Goal: Information Seeking & Learning: Learn about a topic

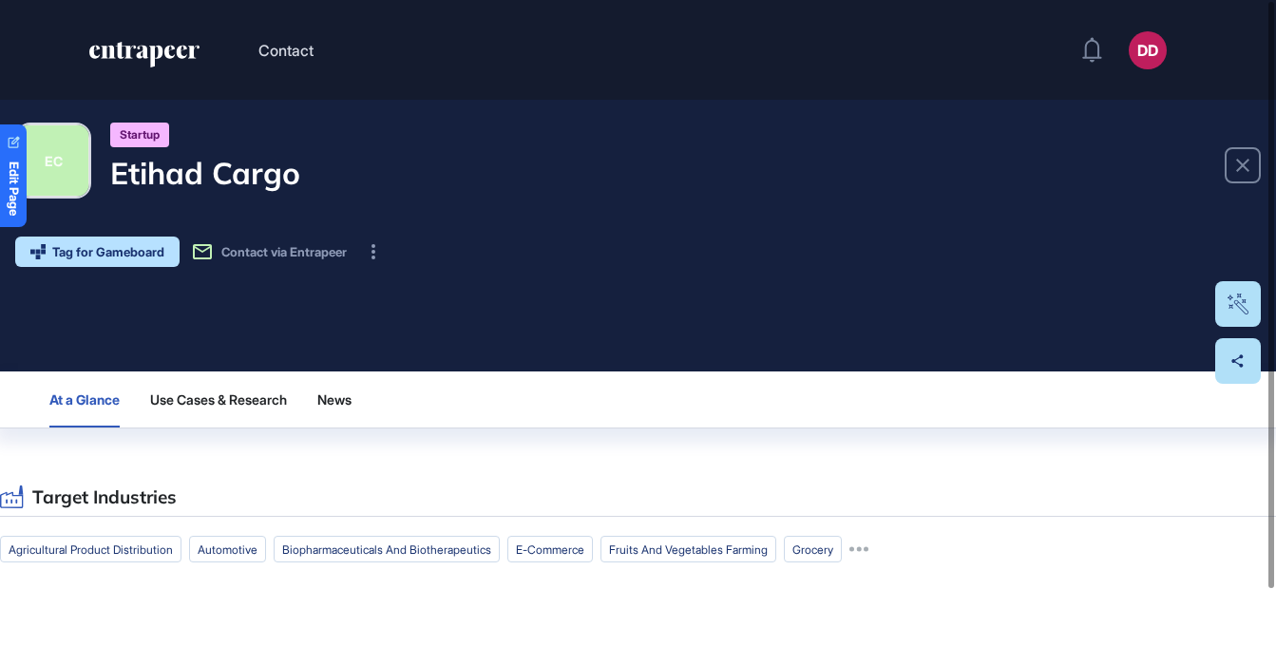
scroll to position [85, 0]
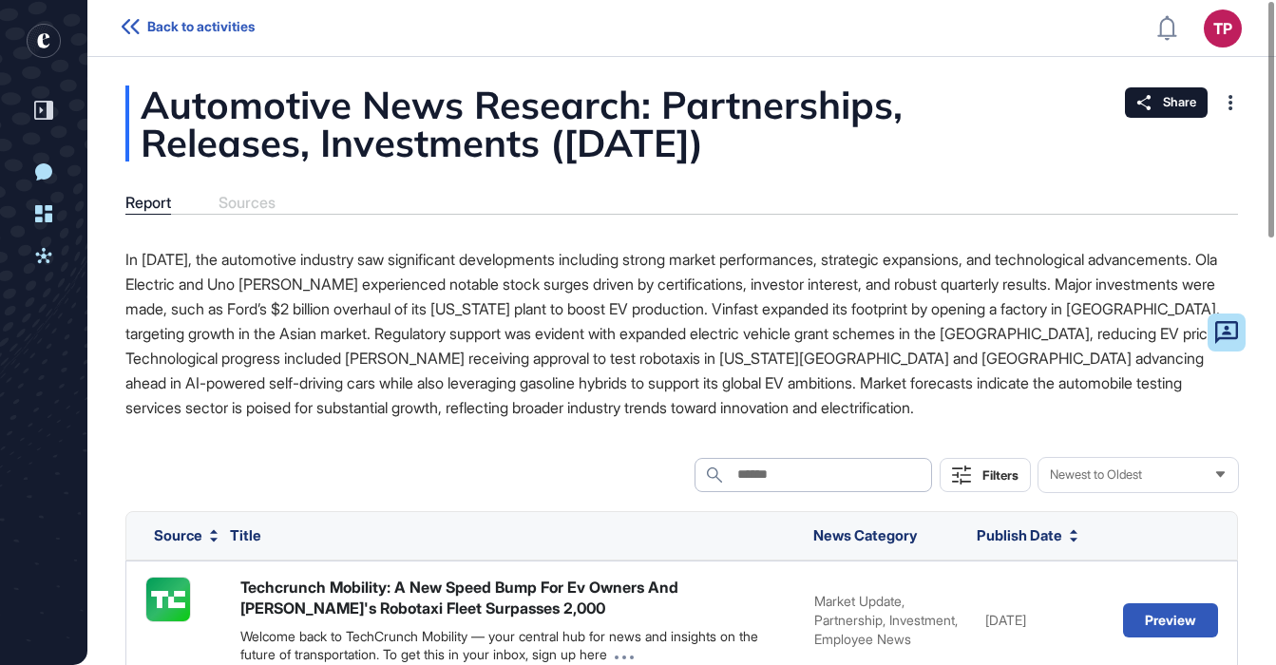
scroll to position [1, 1]
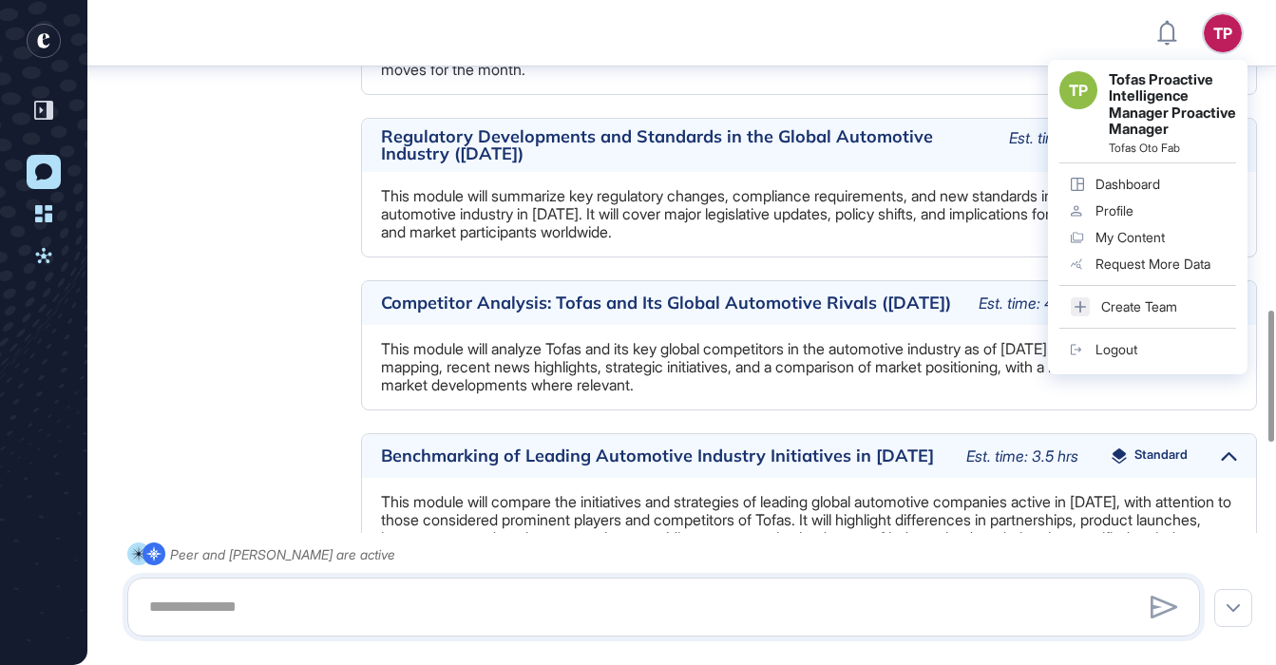
scroll to position [2682, 0]
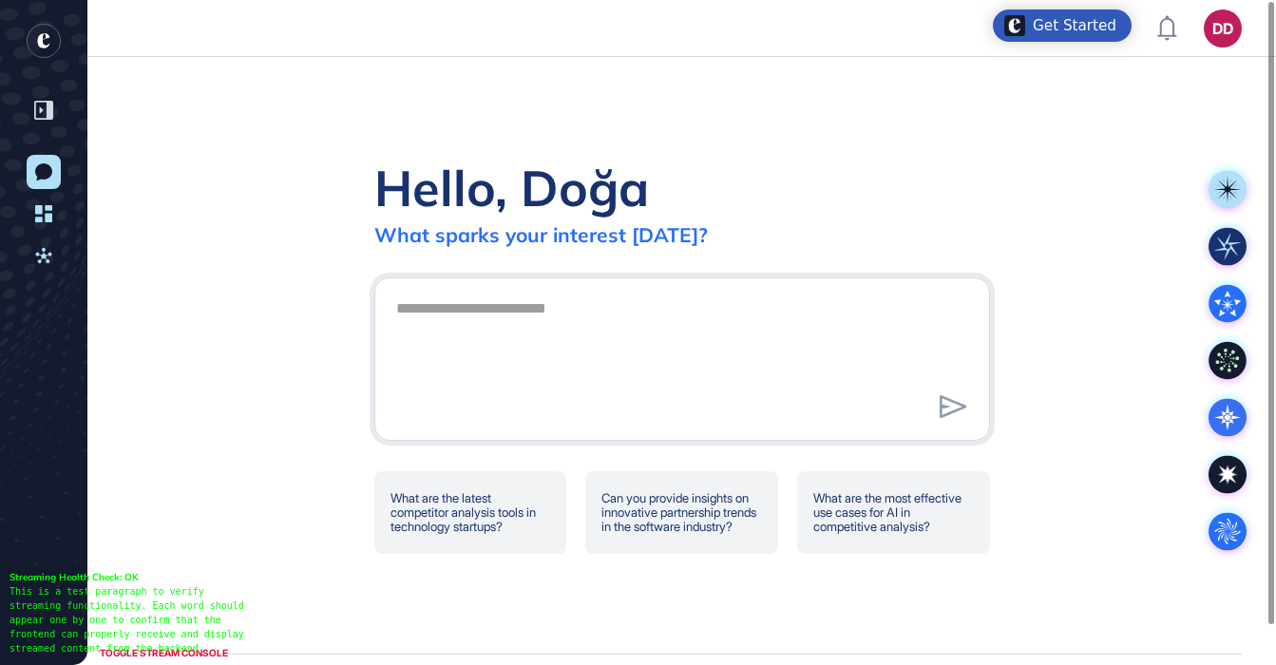
scroll to position [1, 1]
click at [1228, 355] on icon at bounding box center [1227, 361] width 38 height 38
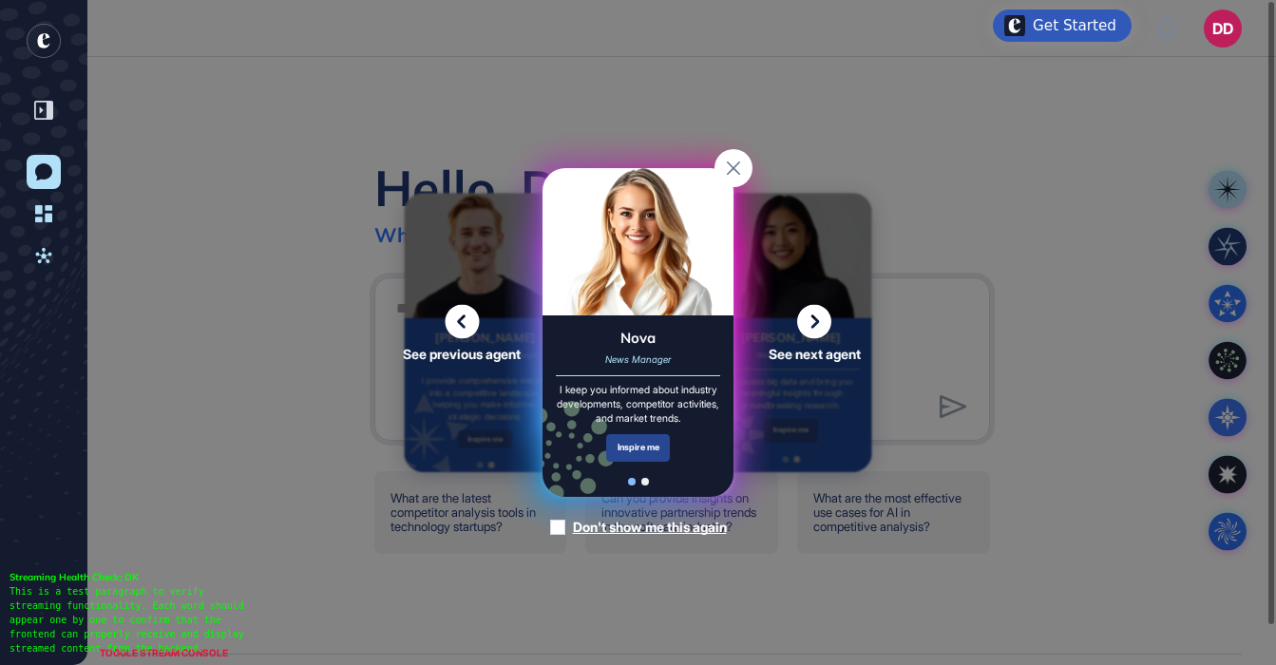
click at [624, 462] on div "Inspire me" at bounding box center [638, 448] width 64 height 28
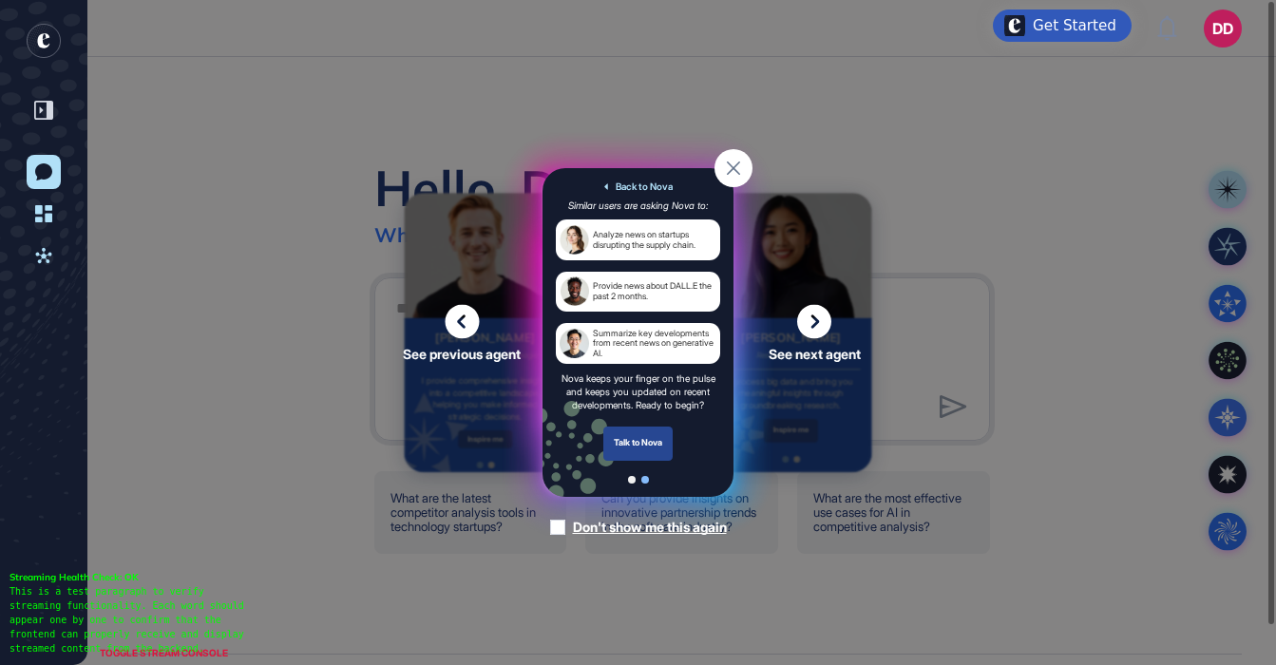
click at [629, 449] on div "Talk to Nova" at bounding box center [638, 443] width 70 height 34
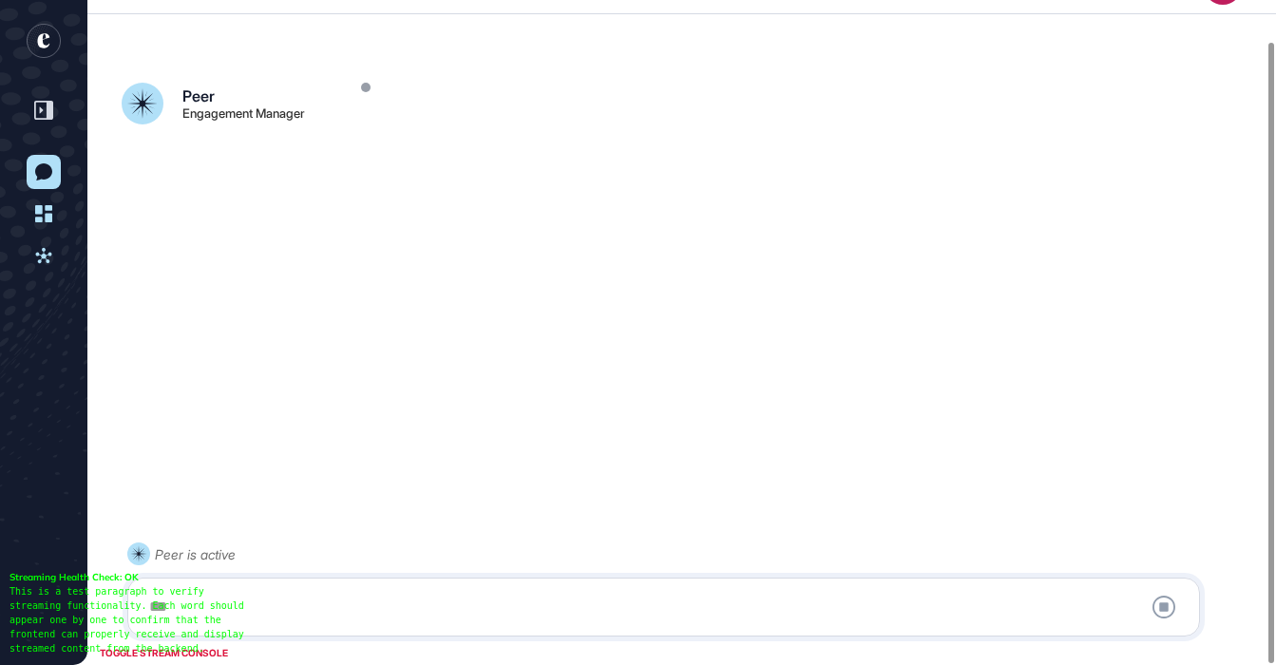
scroll to position [44, 0]
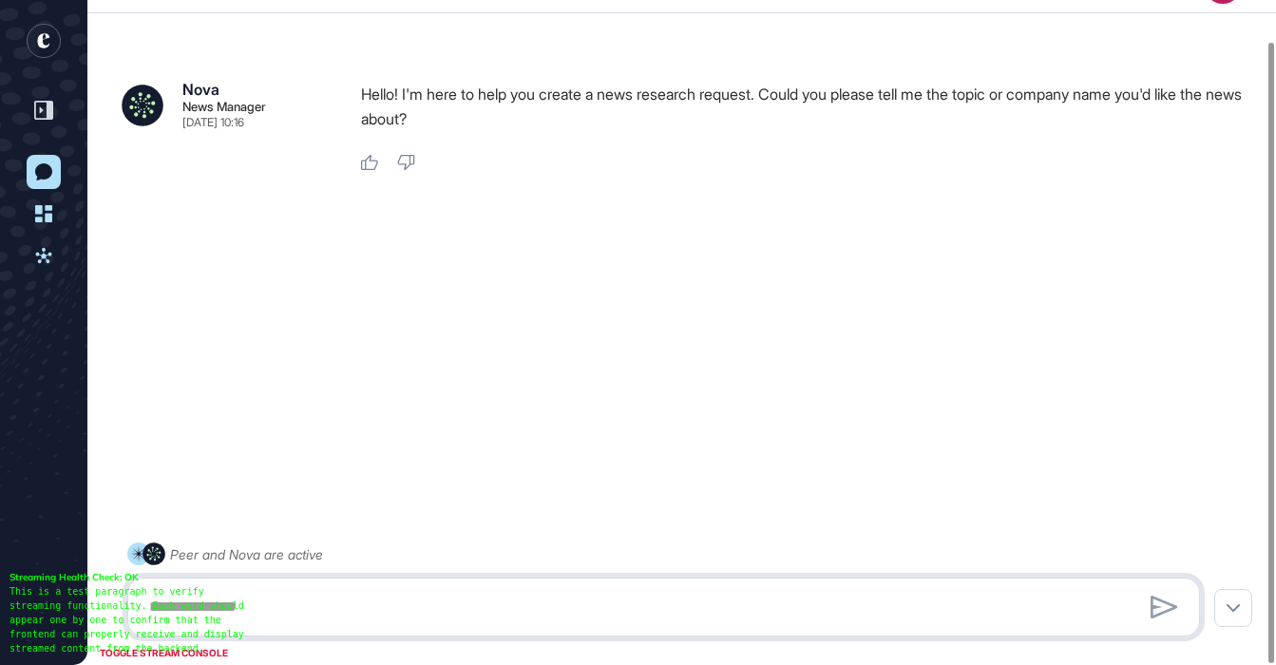
click at [522, 602] on textarea at bounding box center [664, 607] width 1052 height 38
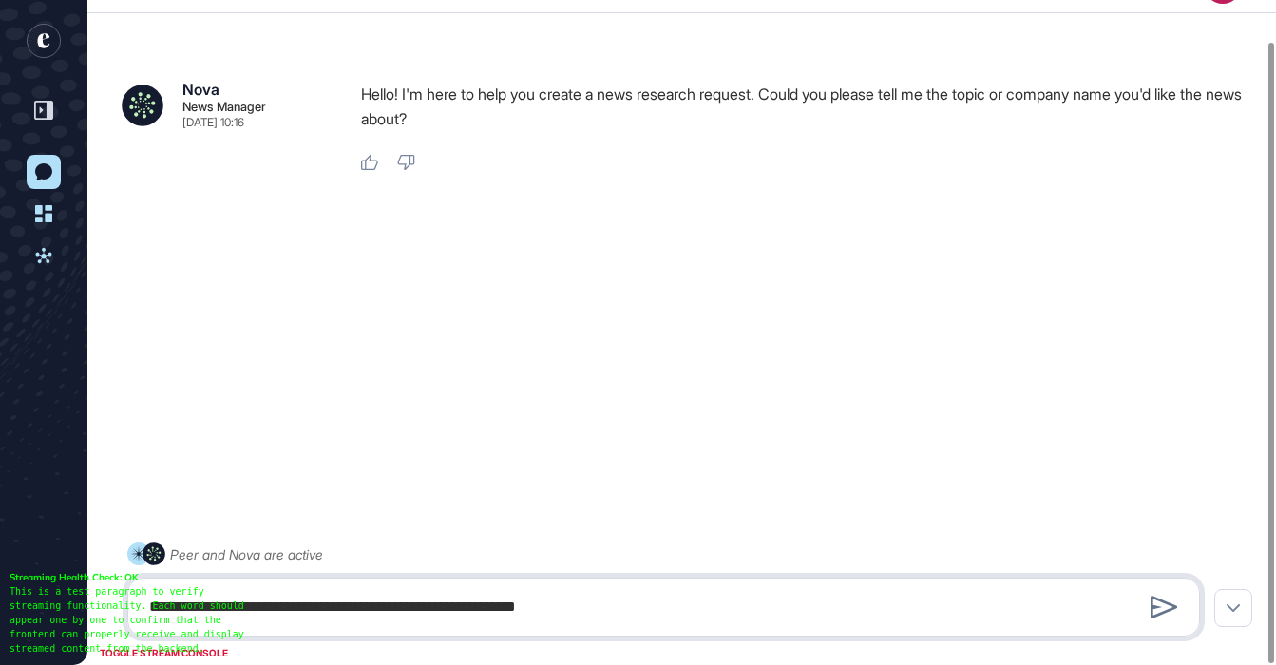
type textarea "**********"
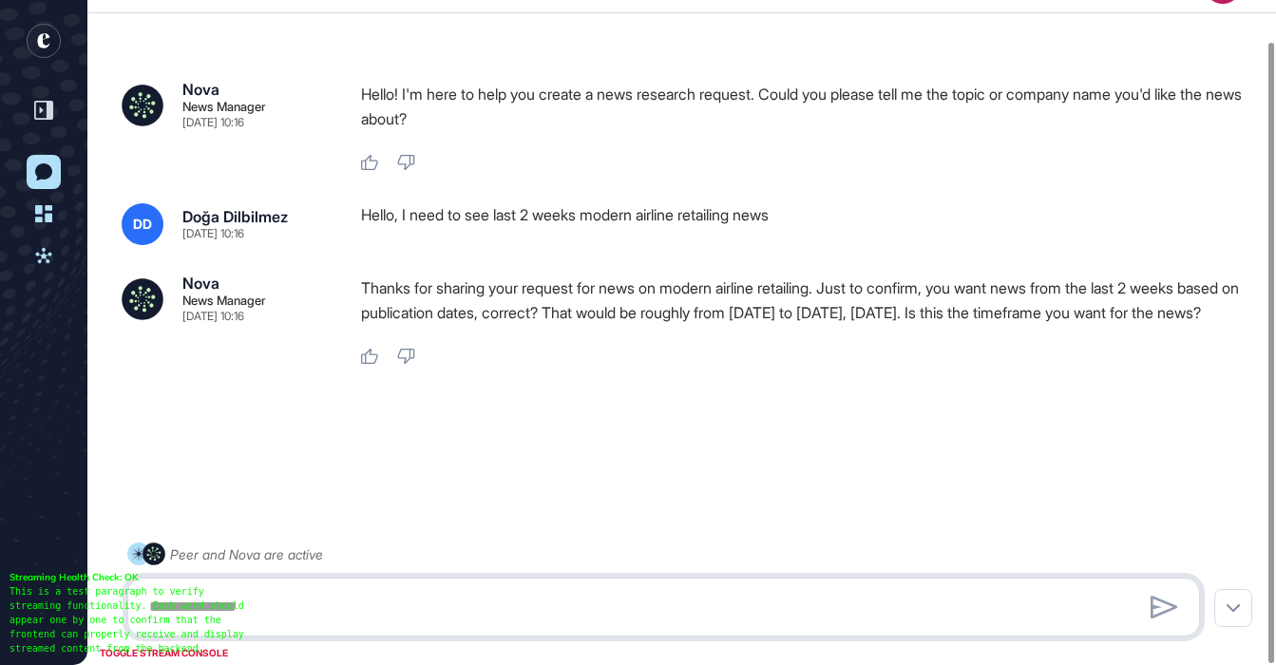
click at [464, 621] on textarea at bounding box center [664, 607] width 1052 height 38
type textarea "**********"
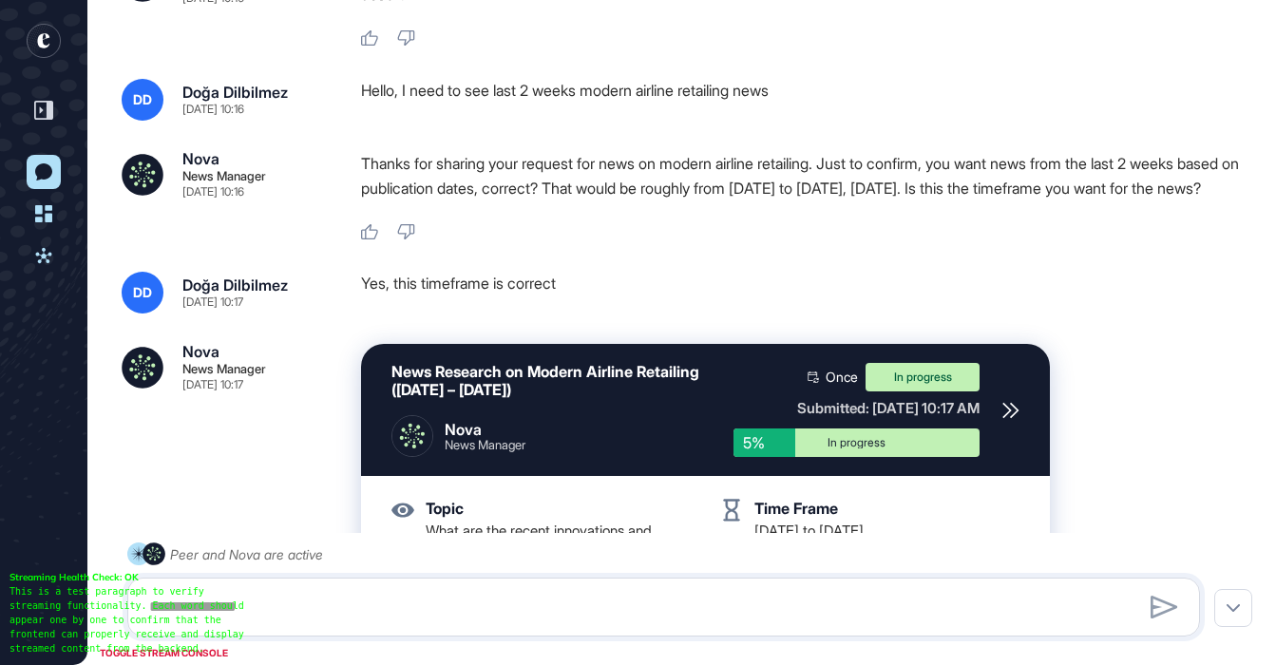
scroll to position [408, 0]
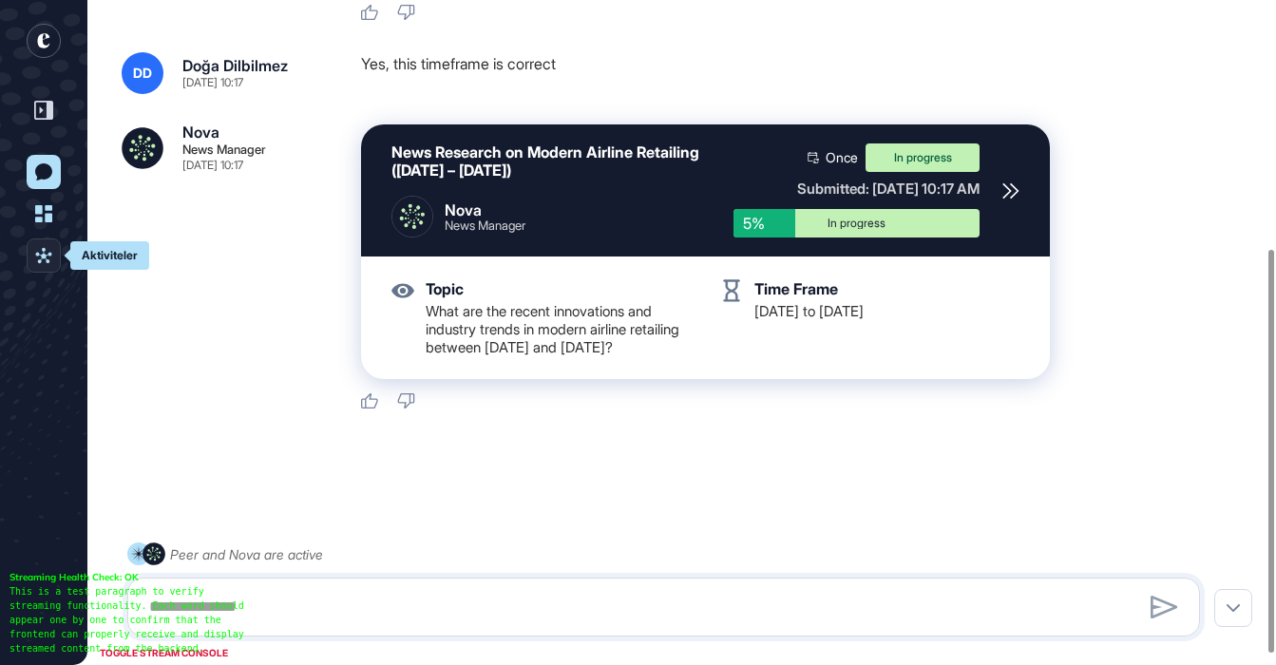
click at [42, 253] on icon at bounding box center [43, 255] width 17 height 17
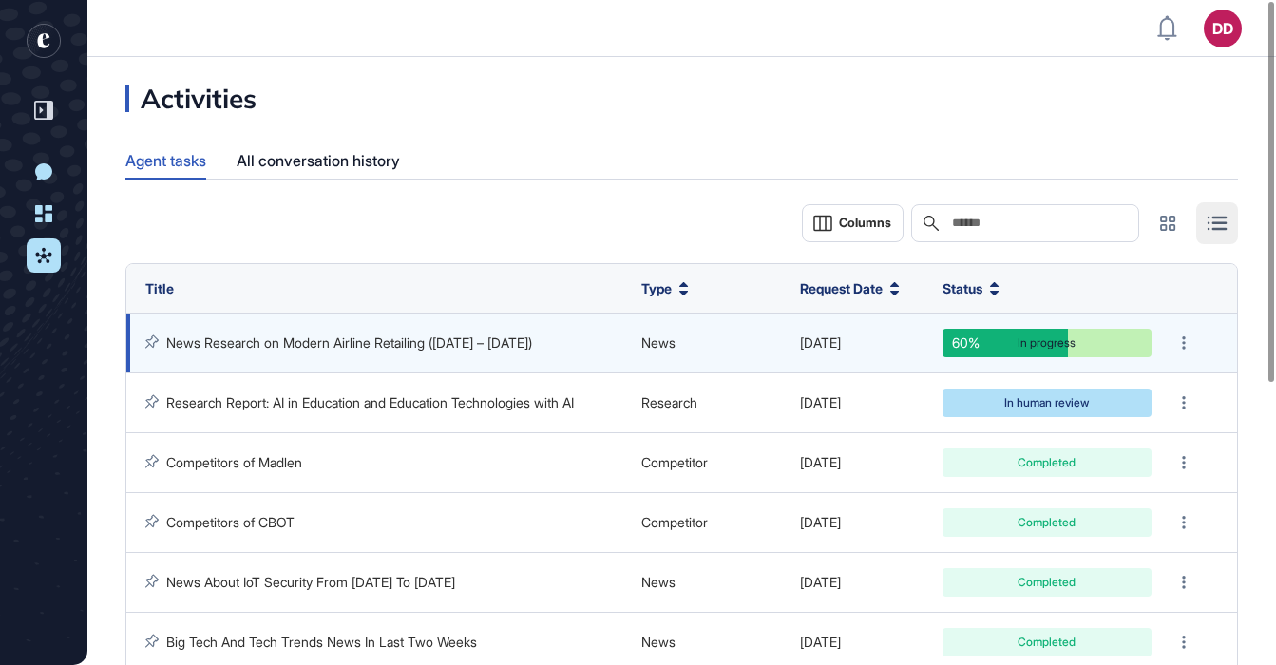
click at [362, 350] on link "News Research on Modern Airline Retailing (Aug 20 – Sep 3, 2025)" at bounding box center [349, 342] width 366 height 16
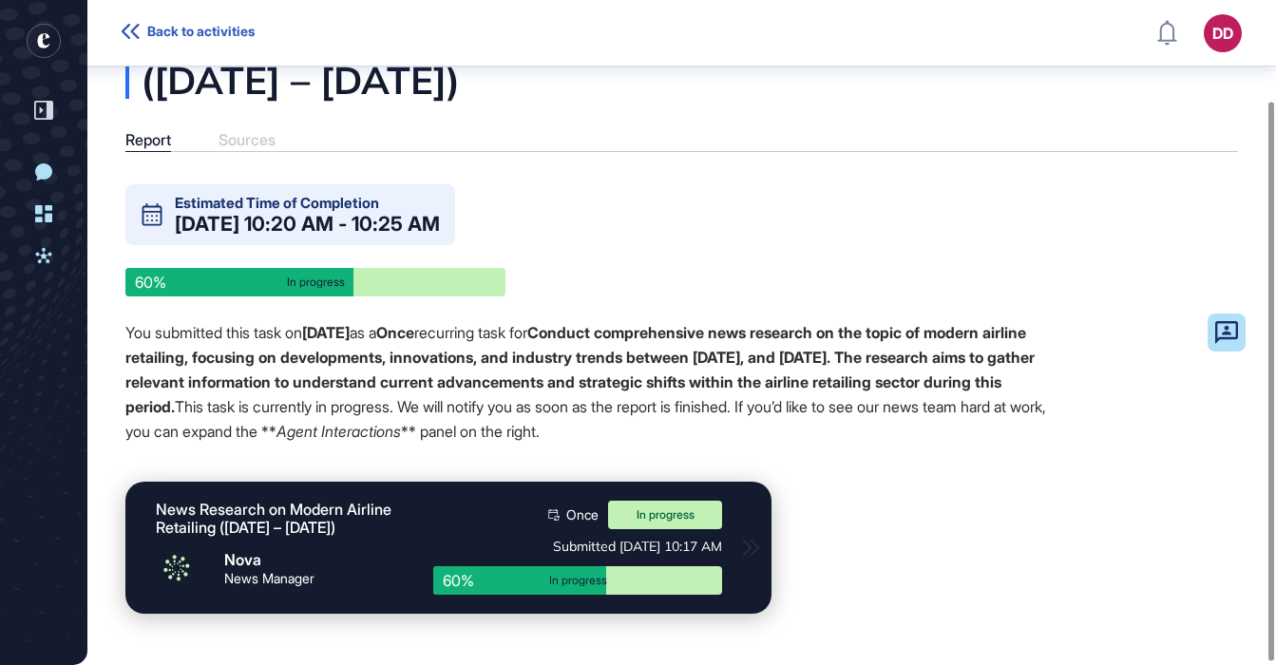
scroll to position [126, 0]
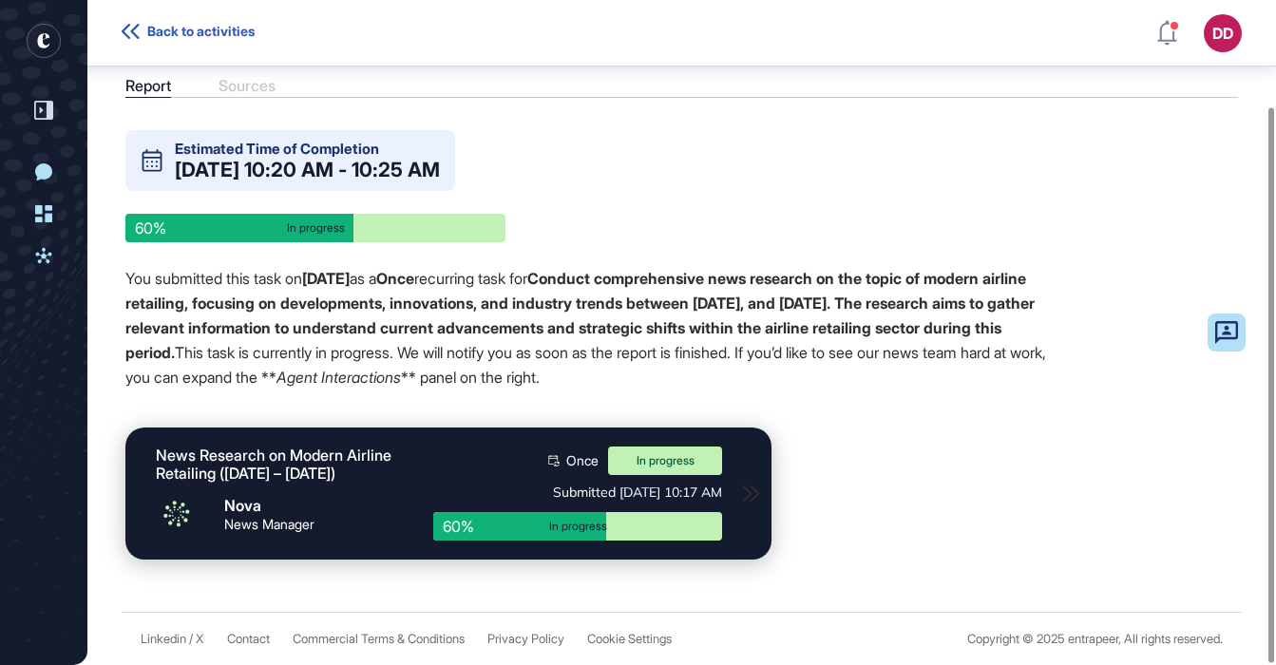
click at [154, 32] on span "Back to activities" at bounding box center [200, 31] width 107 height 15
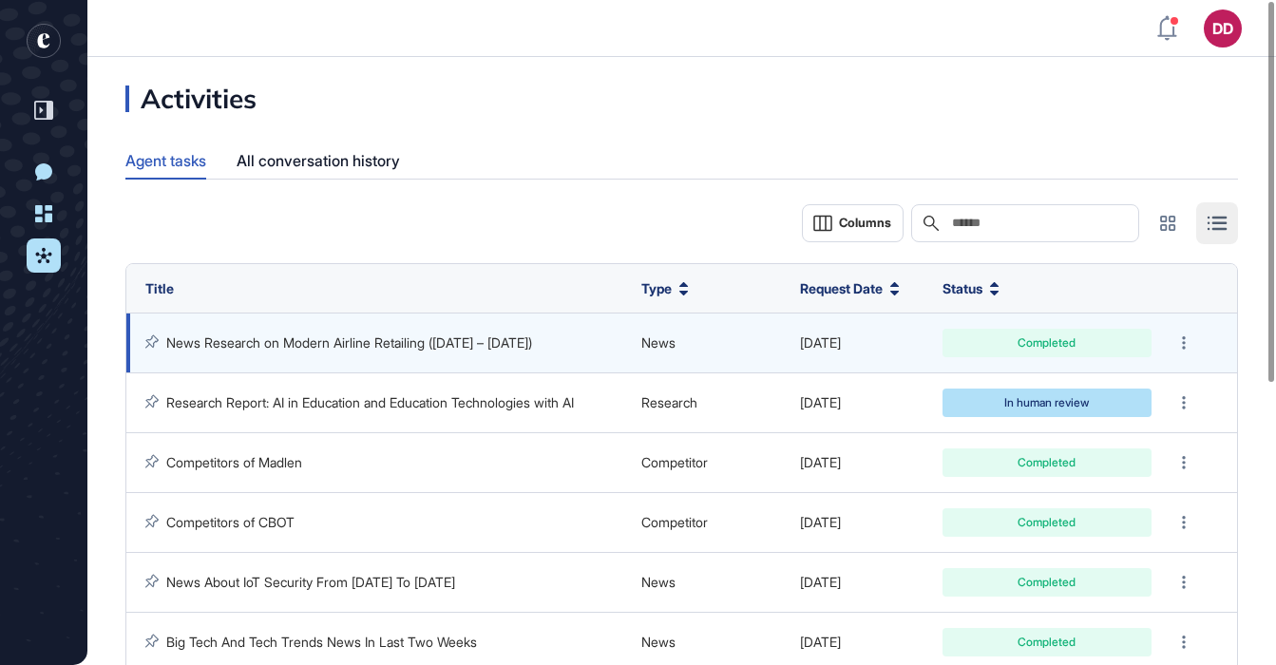
click at [532, 338] on link "News Research on Modern Airline Retailing (Aug 20 – Sep 3, 2025)" at bounding box center [349, 342] width 366 height 16
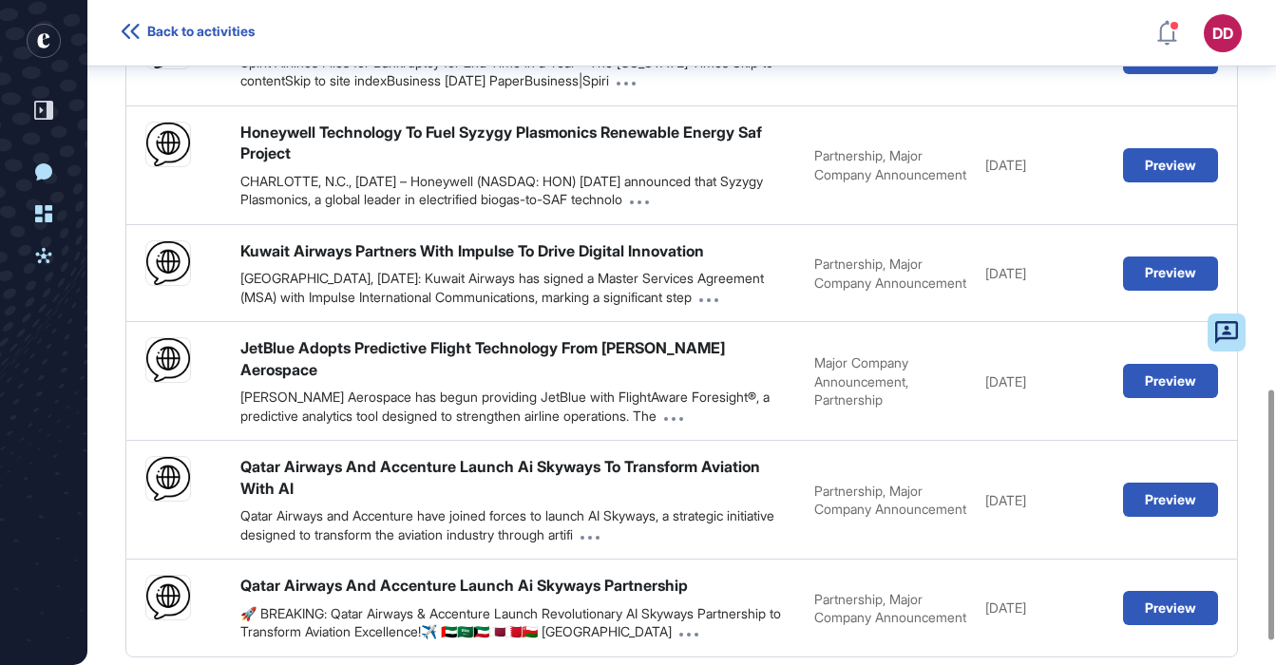
scroll to position [1033, 0]
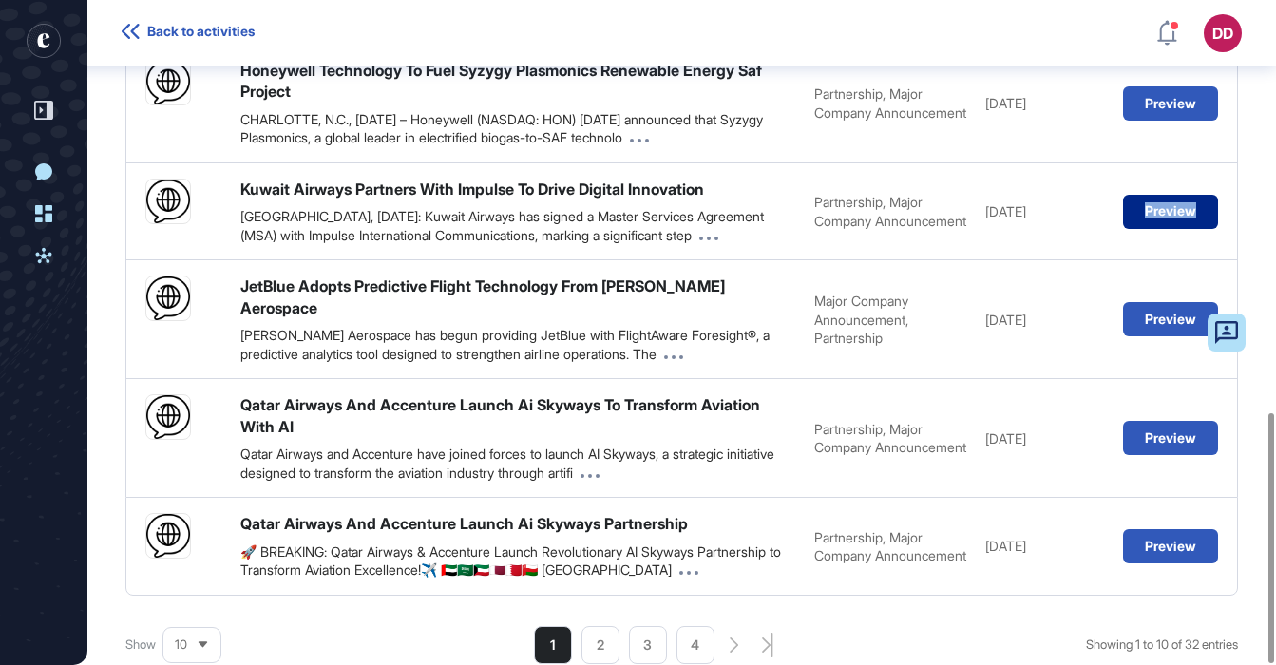
scroll to position [1094, 0]
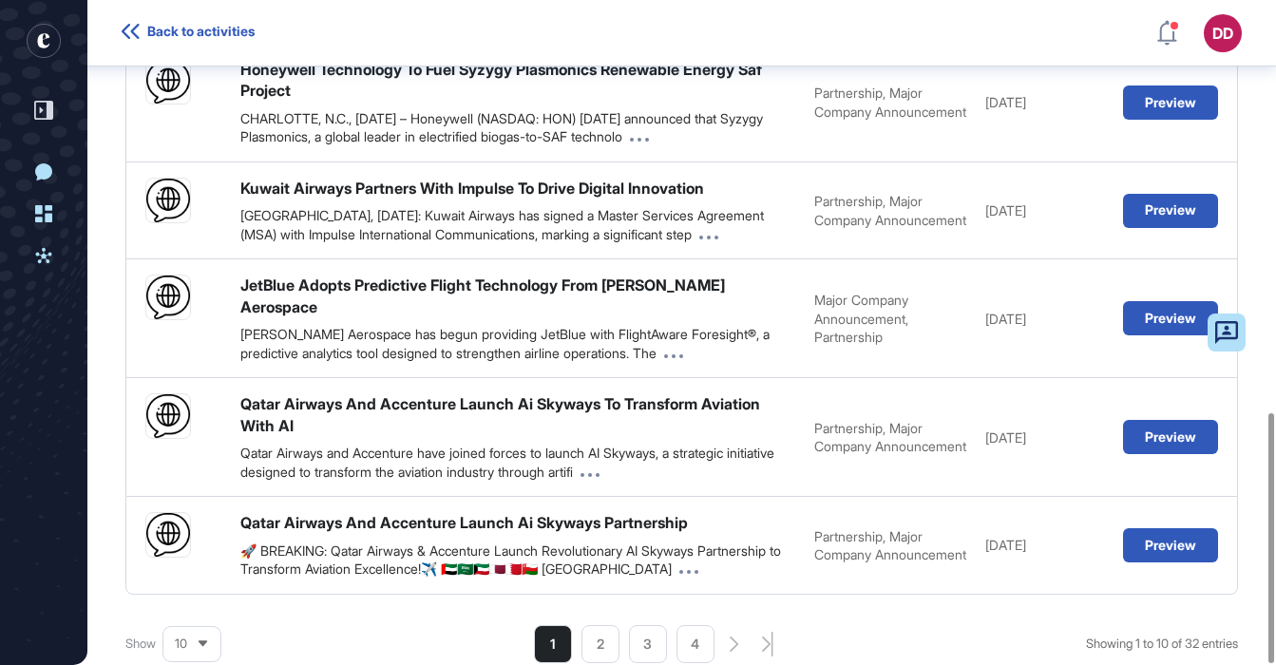
click at [200, 637] on icon at bounding box center [203, 643] width 12 height 12
click at [193, 595] on li "50" at bounding box center [192, 614] width 46 height 38
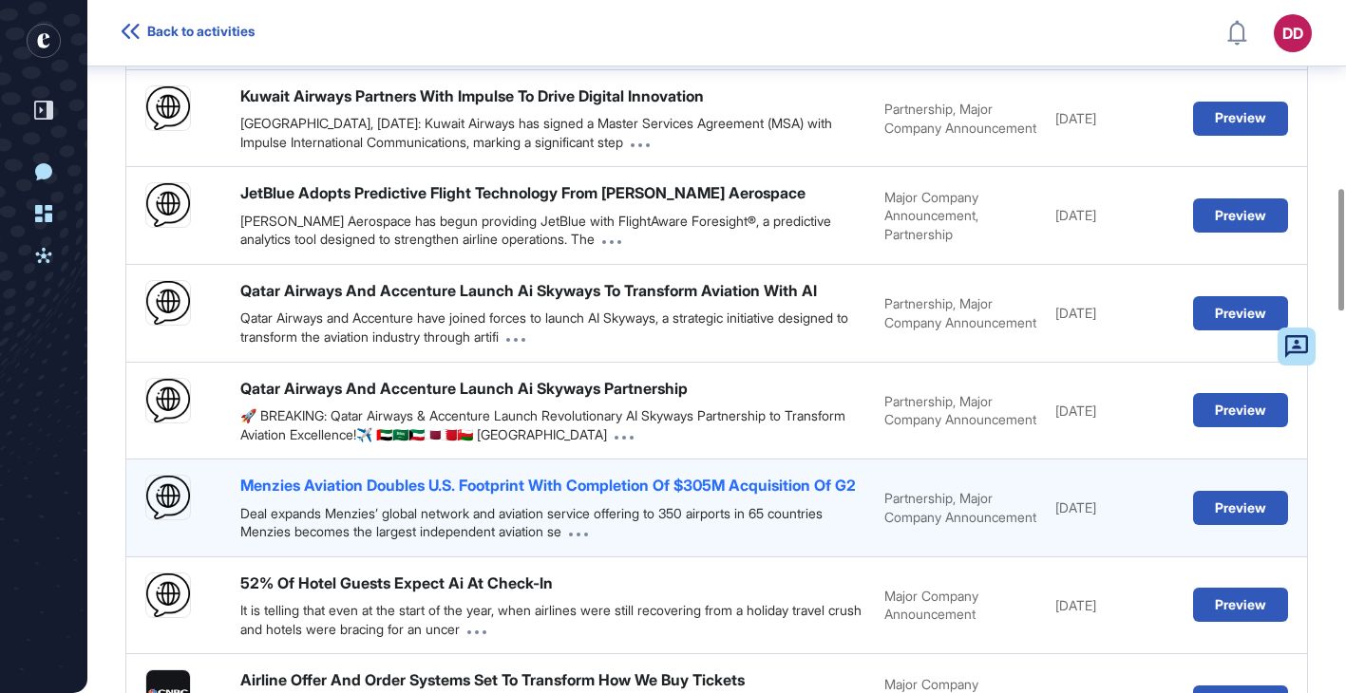
scroll to position [1068, 0]
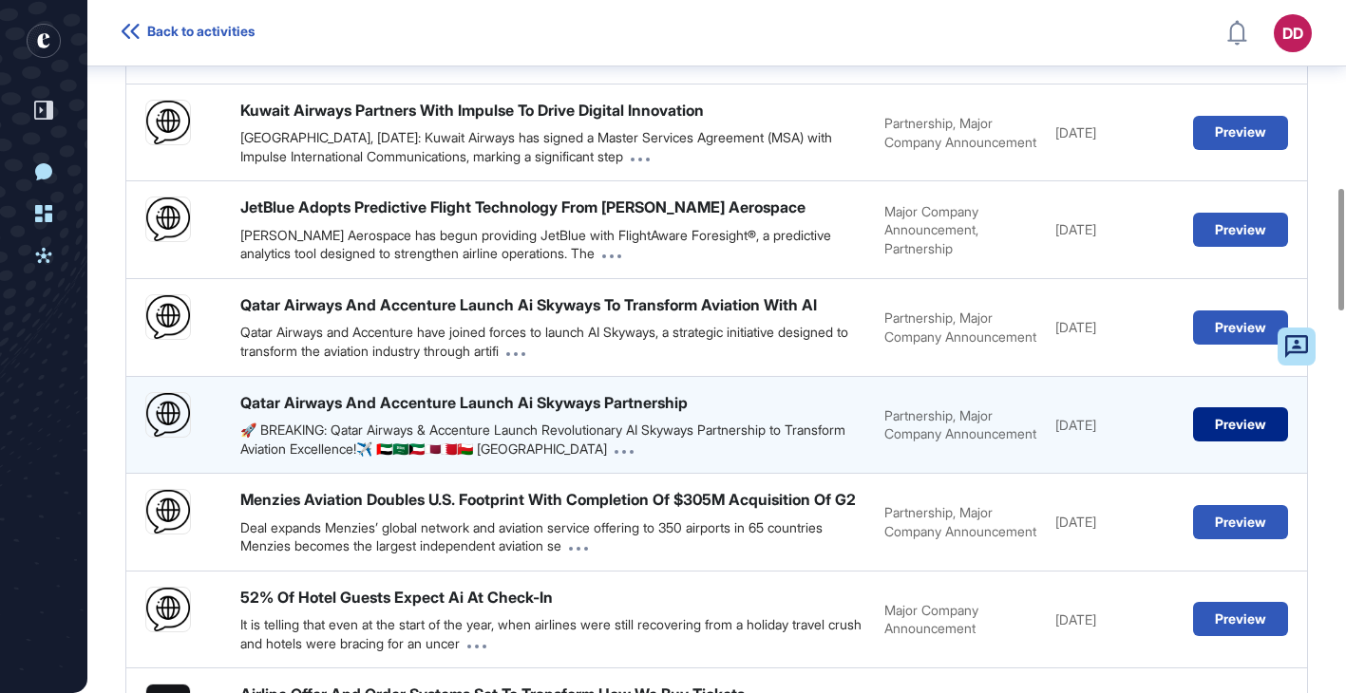
click at [1240, 442] on button "Preview" at bounding box center [1240, 424] width 95 height 34
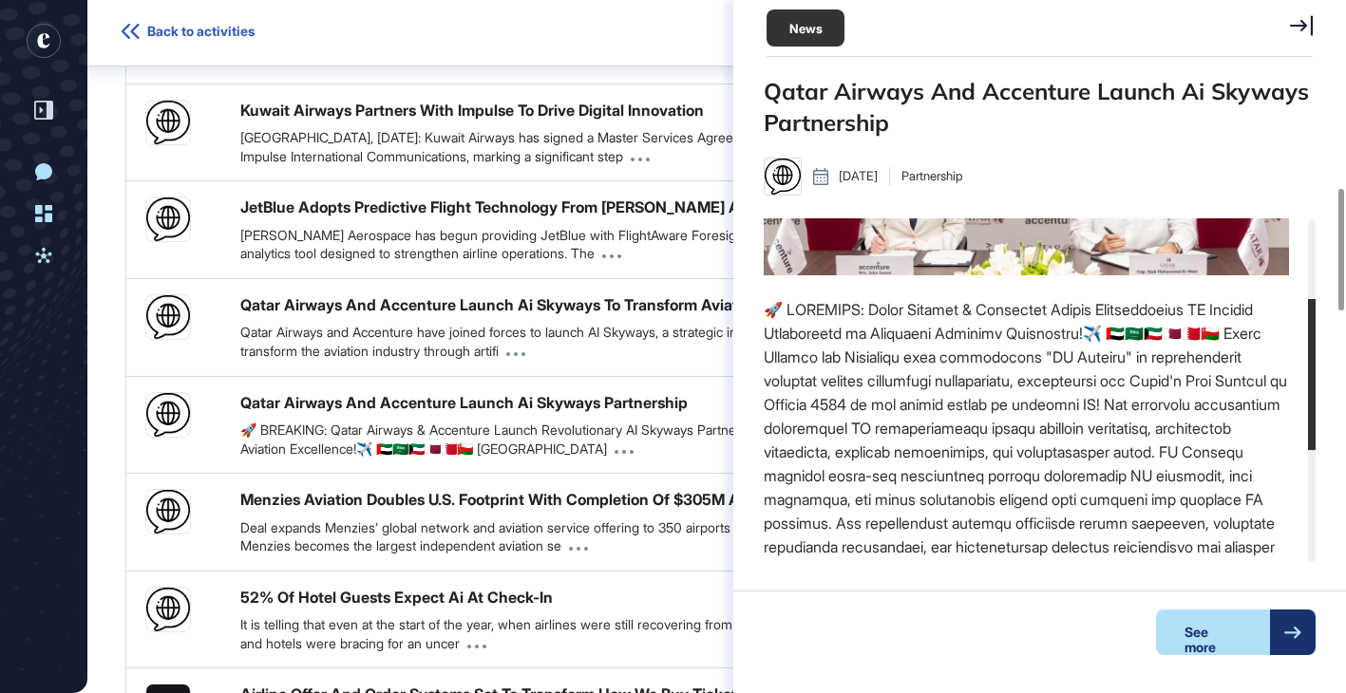
scroll to position [437, 0]
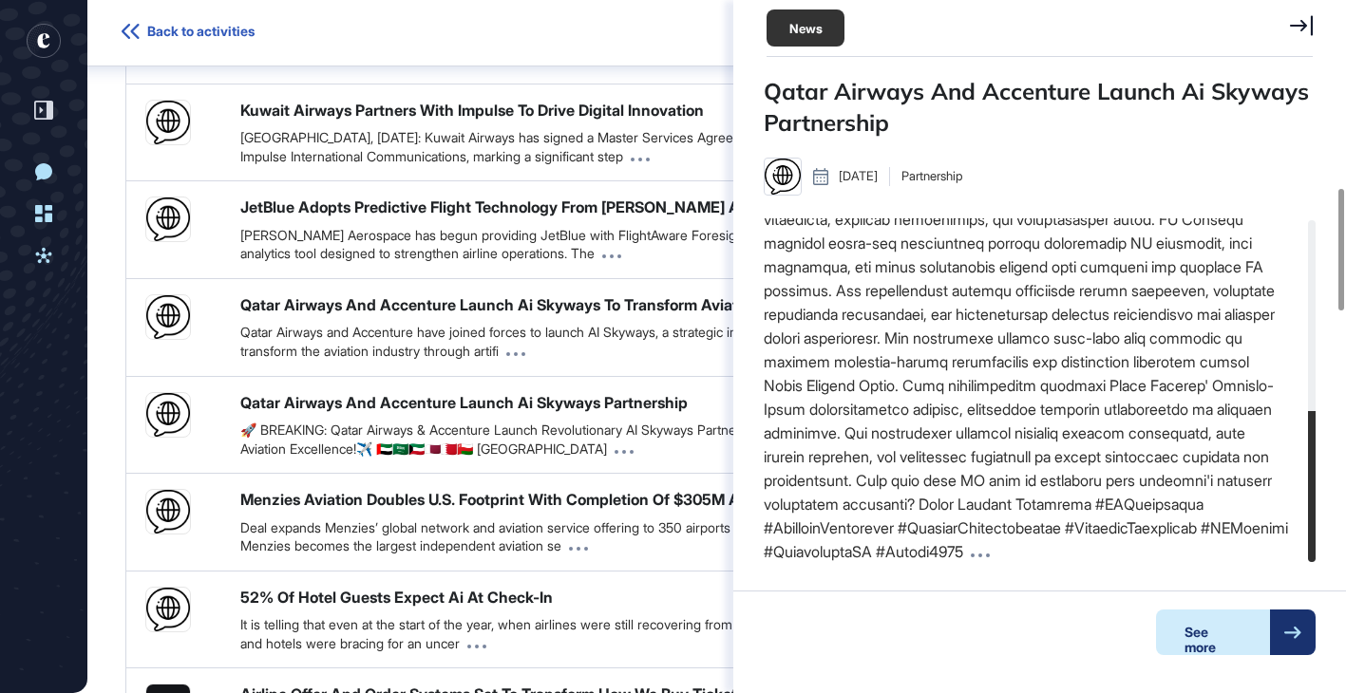
click at [1242, 631] on div "See more" at bounding box center [1213, 633] width 114 height 46
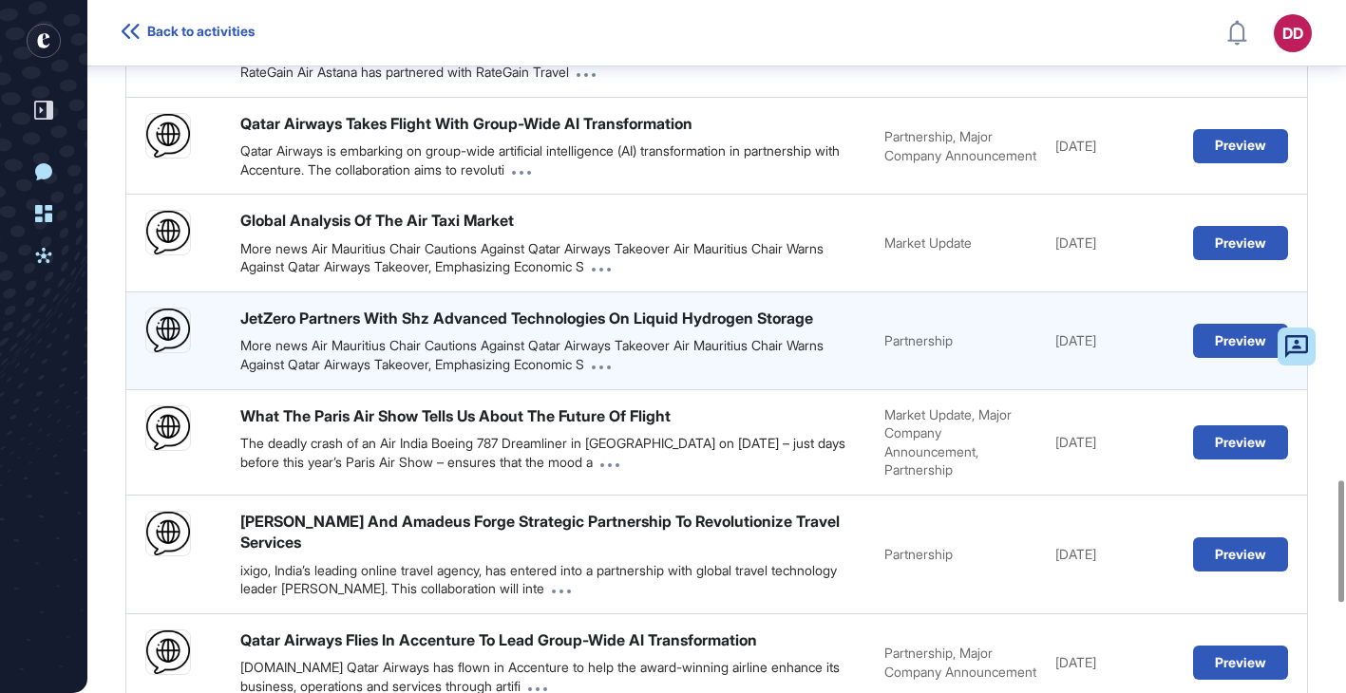
scroll to position [3239, 0]
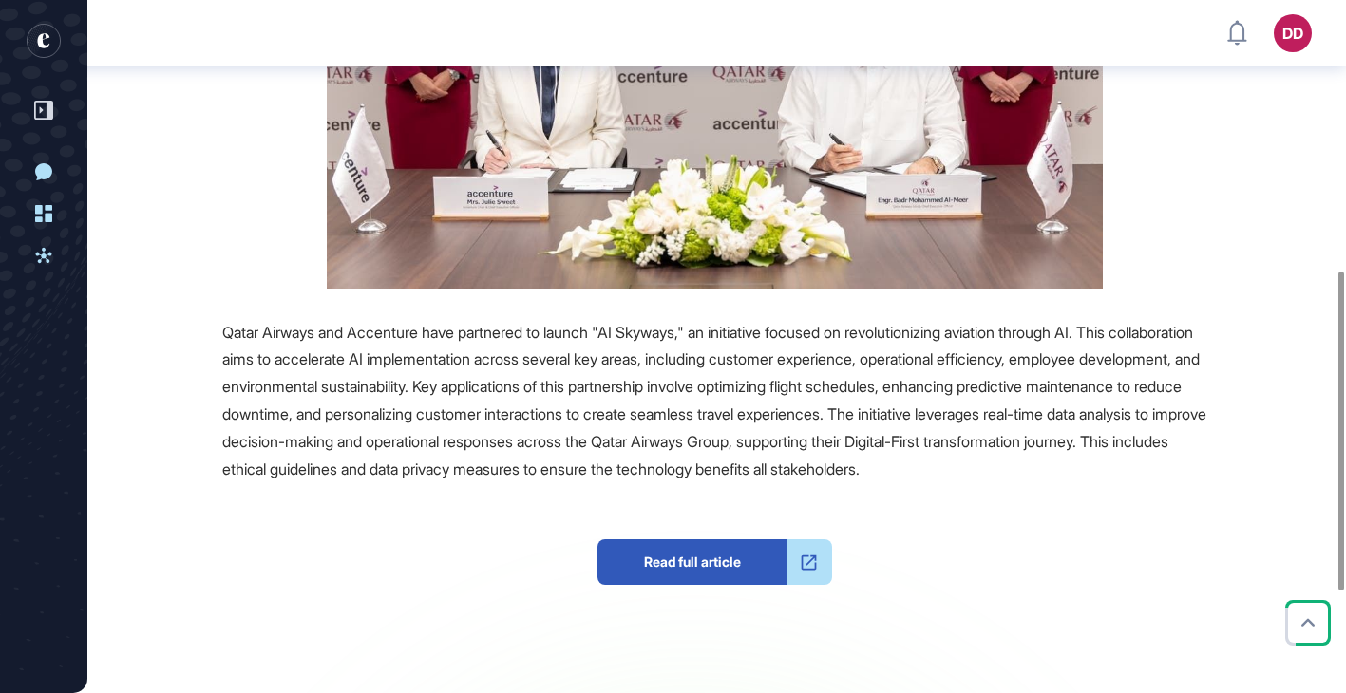
scroll to position [585, 0]
